Goal: Information Seeking & Learning: Learn about a topic

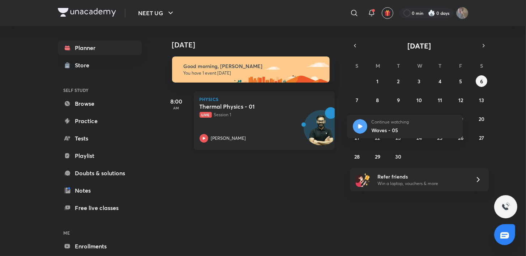
click at [202, 134] on icon at bounding box center [204, 138] width 9 height 9
